Goal: Check status

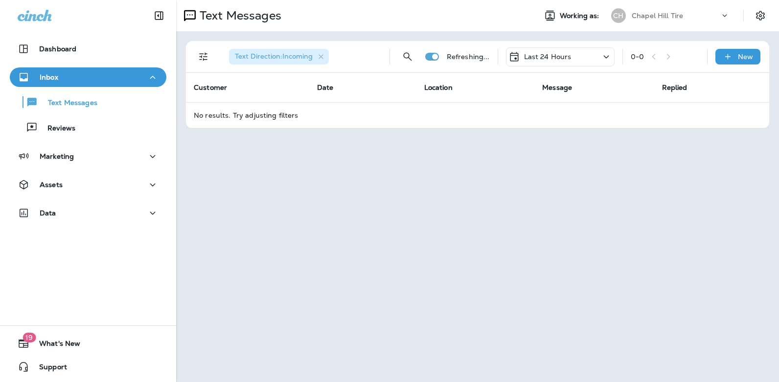
click at [605, 55] on icon at bounding box center [606, 57] width 12 height 12
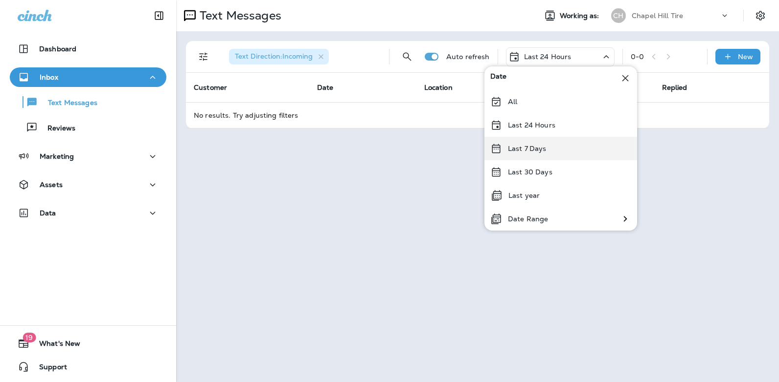
click at [560, 147] on div "Last 7 Days" at bounding box center [560, 148] width 153 height 23
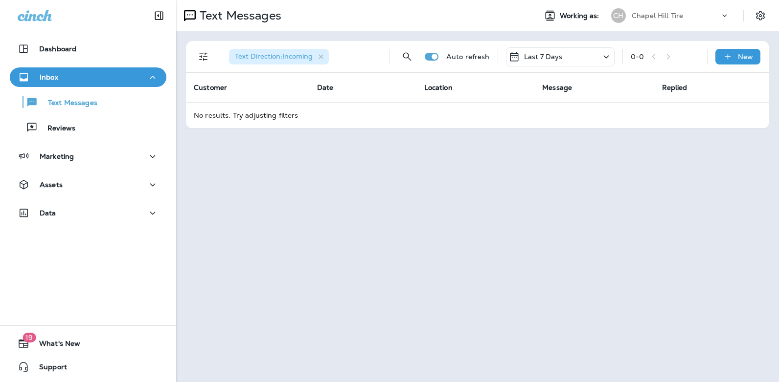
click at [591, 115] on td "No results. Try adjusting filters" at bounding box center [477, 115] width 583 height 26
click at [607, 55] on icon at bounding box center [606, 57] width 12 height 12
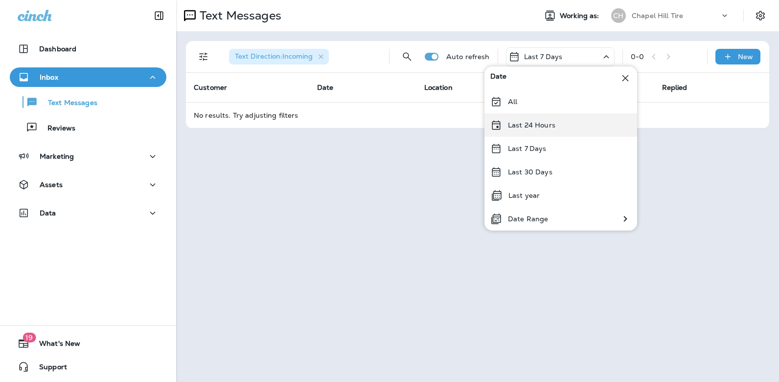
click at [566, 126] on div "Last 24 Hours" at bounding box center [560, 124] width 153 height 23
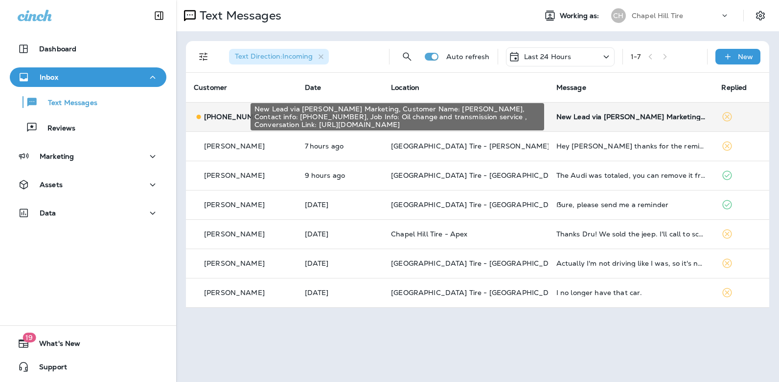
click at [586, 118] on div "New Lead via [PERSON_NAME] Marketing, Customer Name: [PERSON_NAME], Contact inf…" at bounding box center [631, 117] width 150 height 8
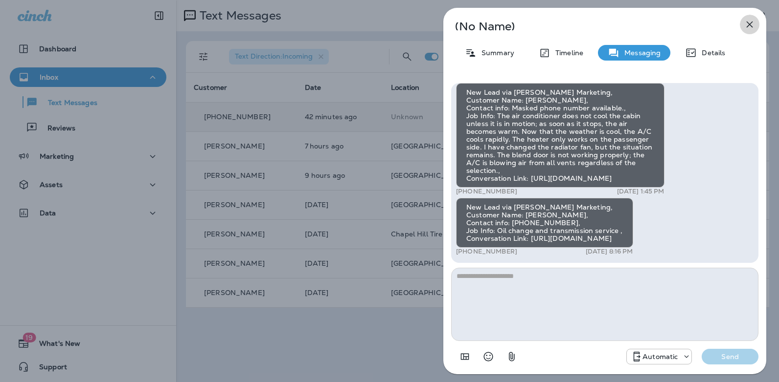
click at [751, 23] on icon "button" at bounding box center [749, 25] width 6 height 6
